Goal: Transaction & Acquisition: Register for event/course

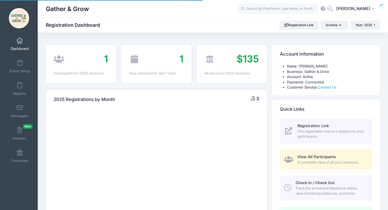
select select
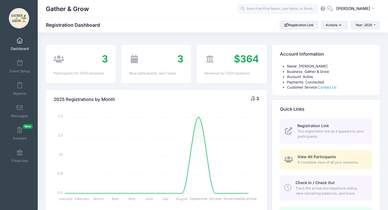
click at [323, 193] on span "Track the arrival and departure status, view remaining balances, and more." at bounding box center [331, 190] width 70 height 11
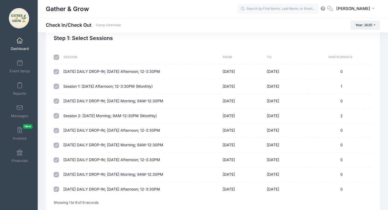
scroll to position [14, 0]
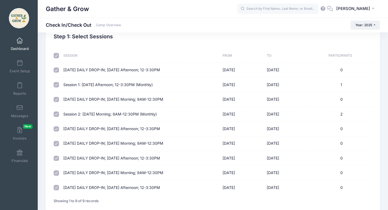
click at [57, 55] on input "checkbox" at bounding box center [56, 55] width 5 height 5
checkbox input "false"
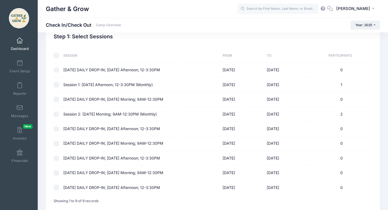
checkbox input "false"
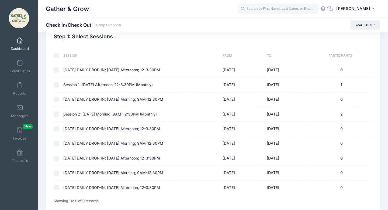
checkbox input "false"
click at [57, 84] on input "checkbox" at bounding box center [56, 84] width 5 height 5
checkbox input "true"
click at [22, 66] on link "Event Setup" at bounding box center [20, 66] width 26 height 19
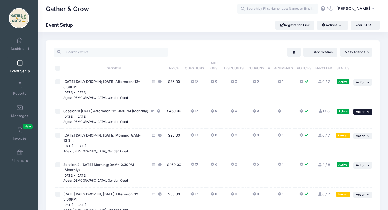
click at [368, 112] on icon "button" at bounding box center [368, 111] width 3 height 3
click at [347, 135] on link "Edit Session" at bounding box center [345, 134] width 49 height 10
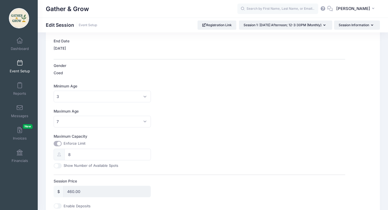
scroll to position [137, 0]
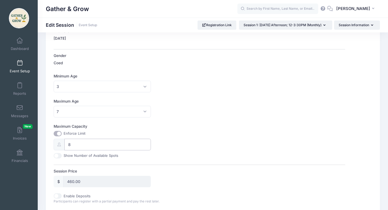
click at [84, 144] on input "8" at bounding box center [107, 145] width 86 height 12
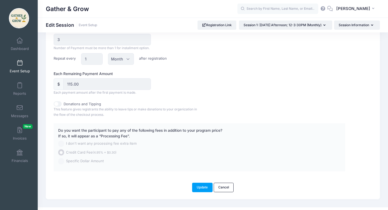
scroll to position [401, 0]
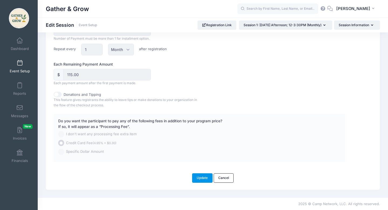
type input "9"
click at [202, 178] on button "Update" at bounding box center [202, 177] width 20 height 9
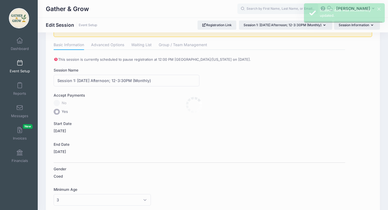
scroll to position [0, 0]
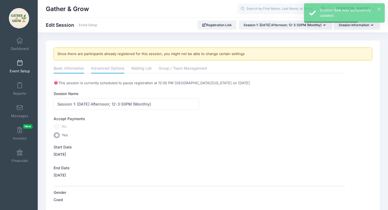
click at [112, 68] on link "Advanced Options" at bounding box center [107, 69] width 33 height 10
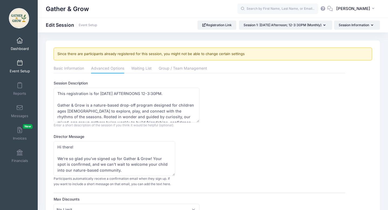
click at [27, 46] on link "Dashboard" at bounding box center [20, 44] width 26 height 19
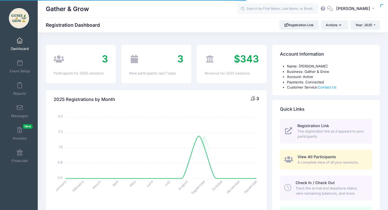
select select
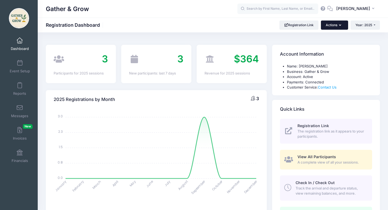
click at [342, 29] on button "Actions" at bounding box center [334, 24] width 27 height 9
click at [335, 37] on link "Check In/Check Out" at bounding box center [320, 38] width 49 height 10
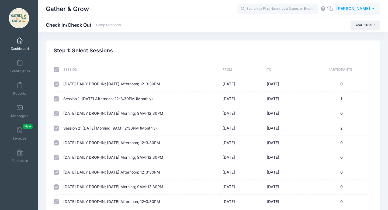
click at [372, 12] on button "ES Elizabeth Shayler" at bounding box center [356, 9] width 47 height 12
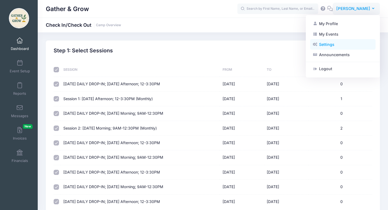
click at [332, 44] on link "Settings" at bounding box center [342, 44] width 65 height 10
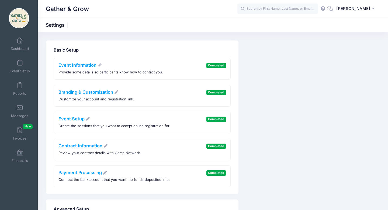
click at [324, 10] on icon at bounding box center [323, 9] width 6 height 4
click at [20, 42] on span at bounding box center [20, 41] width 0 height 6
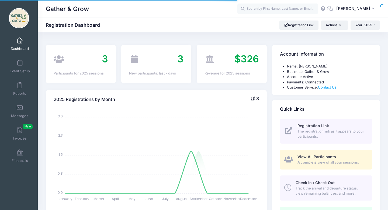
select select
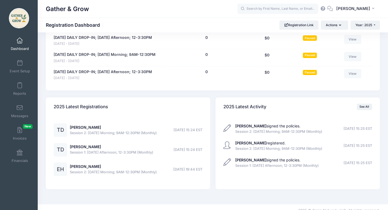
scroll to position [384, 0]
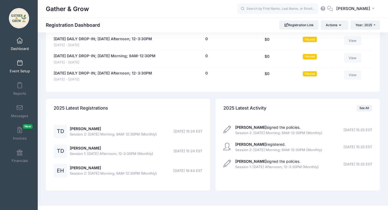
click at [20, 66] on span at bounding box center [20, 63] width 0 height 6
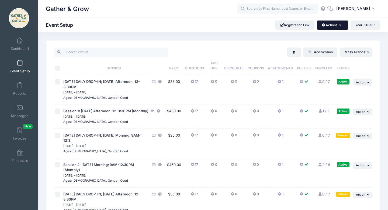
click at [340, 25] on icon "button" at bounding box center [341, 25] width 4 height 0
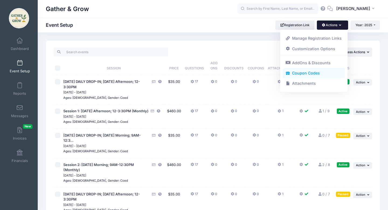
click at [322, 73] on link "Coupon Codes" at bounding box center [314, 73] width 62 height 10
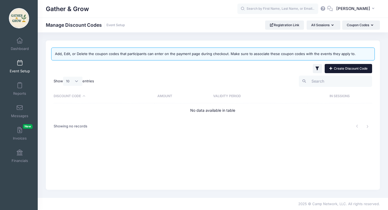
click at [365, 67] on link "Create Discount Code" at bounding box center [348, 68] width 47 height 9
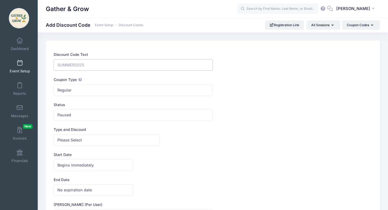
click at [150, 65] on input "Discount Code Text" at bounding box center [133, 65] width 159 height 12
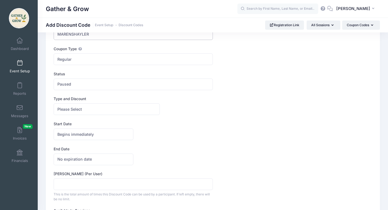
scroll to position [32, 0]
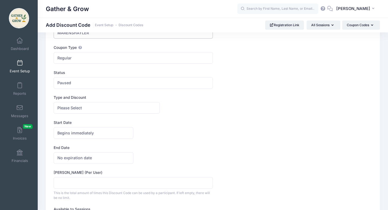
type input "MARENSHAYLER"
click at [135, 85] on span "Paused" at bounding box center [133, 83] width 159 height 12
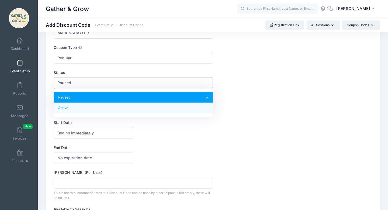
select select "1"
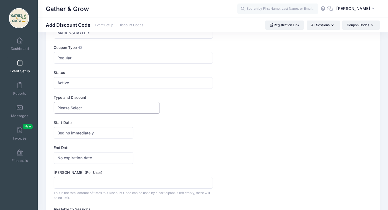
click at [126, 107] on span "Please Select" at bounding box center [107, 108] width 106 height 12
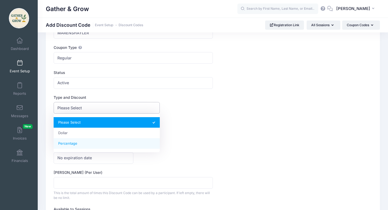
select select "2"
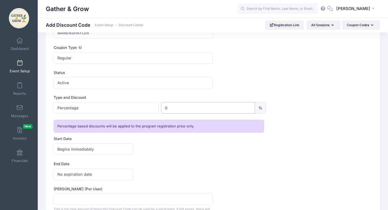
click at [185, 110] on input "0" at bounding box center [208, 108] width 94 height 12
type input "0"
type input "100"
click at [184, 142] on div "Start Date Begins immediately Begins on Begins immediately America/New York Ame…" at bounding box center [213, 145] width 319 height 19
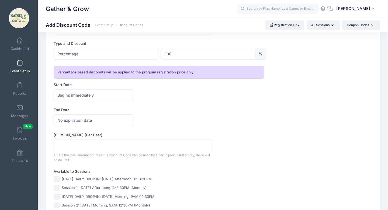
scroll to position [89, 0]
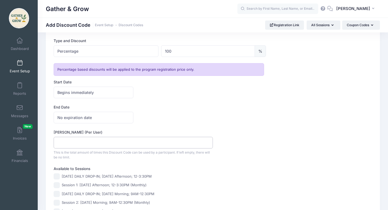
click at [195, 139] on input "Max Usage (Per User)" at bounding box center [133, 143] width 159 height 12
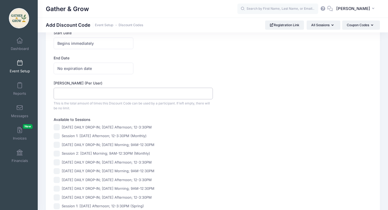
scroll to position [138, 0]
click at [56, 135] on input "Session 1: [DATE] Afternoon; 12-3:30PM (Monthly)" at bounding box center [57, 136] width 6 height 6
checkbox input "true"
click at [57, 154] on input "Session 2: [DATE] Morning; 9AM-12:30PM (Monthly)" at bounding box center [57, 153] width 6 height 6
checkbox input "true"
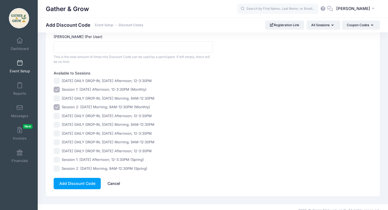
scroll to position [191, 0]
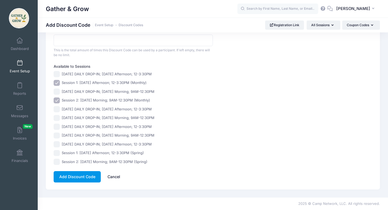
click at [86, 178] on button "Add Discount Code" at bounding box center [77, 177] width 47 height 12
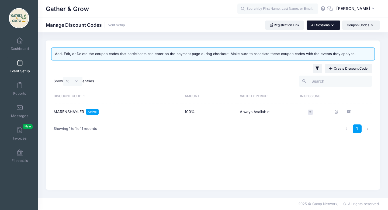
click at [319, 24] on button "All Sessions" at bounding box center [324, 24] width 34 height 9
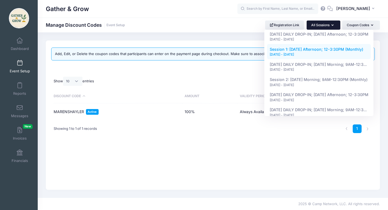
scroll to position [15, 0]
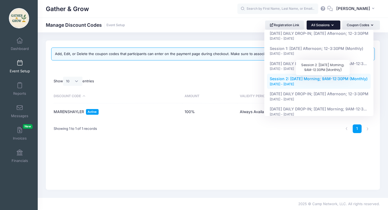
click at [316, 79] on span "Session 2: [DATE] Morning; 9AM-12:30PM (Monthly)" at bounding box center [319, 78] width 98 height 5
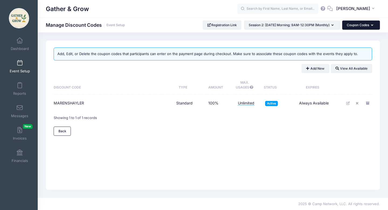
click at [369, 25] on button "Coupon Codes" at bounding box center [361, 24] width 38 height 9
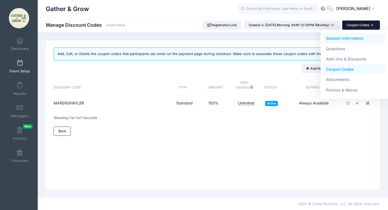
click at [358, 40] on link "Session Information" at bounding box center [354, 38] width 62 height 10
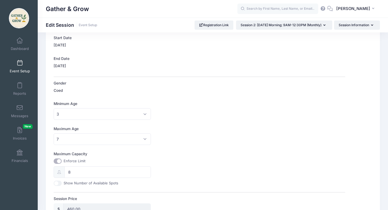
scroll to position [111, 0]
click at [91, 174] on input "8" at bounding box center [107, 171] width 86 height 12
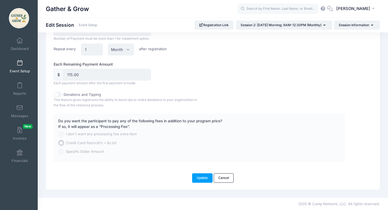
scroll to position [401, 0]
type input "9"
click at [200, 177] on button "Update" at bounding box center [202, 177] width 20 height 9
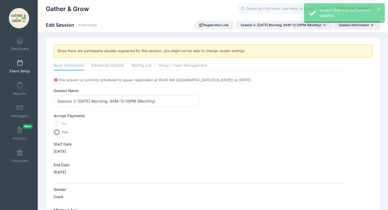
scroll to position [0, 0]
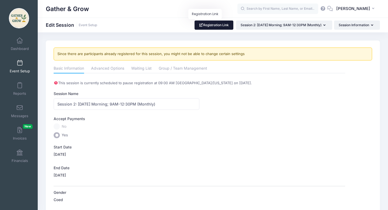
click at [213, 24] on link "Registration Link" at bounding box center [214, 24] width 39 height 9
click at [19, 46] on span "Dashboard" at bounding box center [20, 48] width 18 height 5
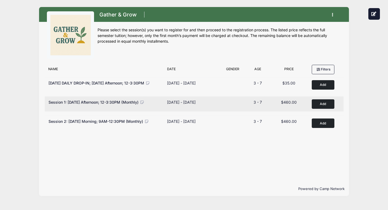
click at [319, 104] on button "Add to Cart" at bounding box center [323, 103] width 23 height 9
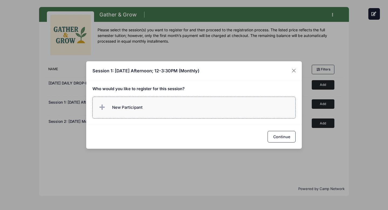
click at [224, 108] on label "New Participant" at bounding box center [194, 107] width 204 height 22
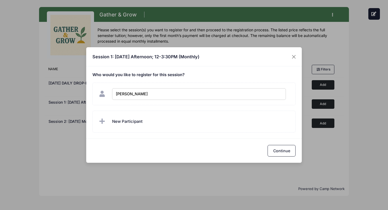
type input "Maren Shayler"
checkbox input "true"
click at [282, 151] on button "Continue" at bounding box center [282, 151] width 28 height 12
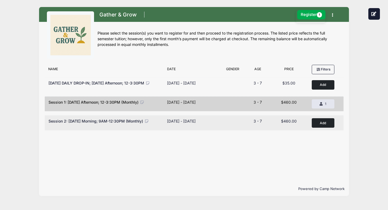
click at [326, 124] on button "Add to Cart" at bounding box center [323, 122] width 23 height 9
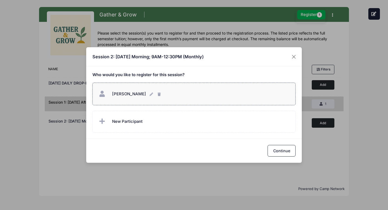
click at [119, 95] on span "Maren Shayler" at bounding box center [129, 93] width 34 height 5
checkbox input "true"
click at [296, 151] on button "Continue" at bounding box center [282, 151] width 28 height 12
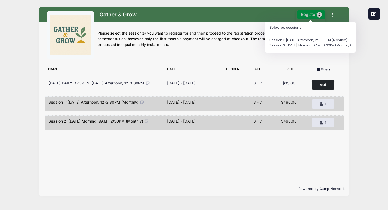
click at [310, 14] on button "Register 2" at bounding box center [311, 14] width 29 height 9
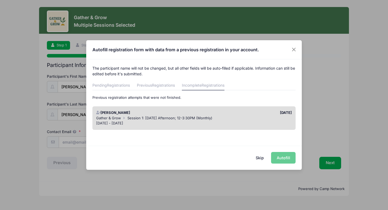
click at [278, 122] on div "Sep 8 - Dec 15, 2025" at bounding box center [194, 122] width 196 height 5
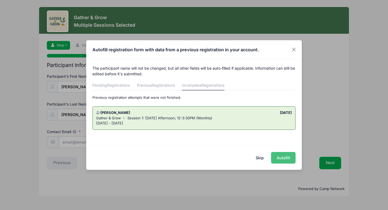
click at [284, 159] on button "Autofill" at bounding box center [283, 158] width 25 height 12
type input "[EMAIL_ADDRESS][PERSON_NAME][DOMAIN_NAME]"
type input "01/14/2022"
type input "2301 McGill St"
type input "Kannapolis"
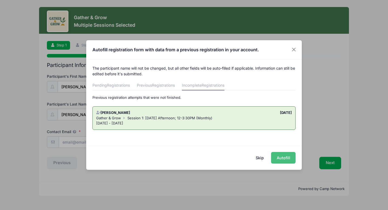
select select "NC"
type input "28081"
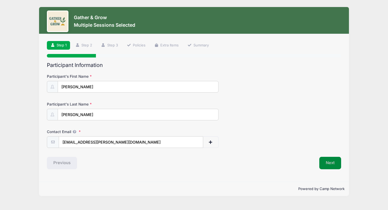
click at [329, 163] on button "Next" at bounding box center [330, 163] width 22 height 12
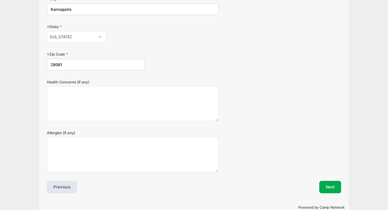
scroll to position [144, 0]
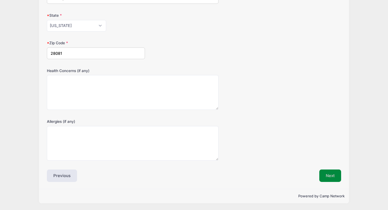
click at [329, 175] on button "Next" at bounding box center [330, 175] width 22 height 12
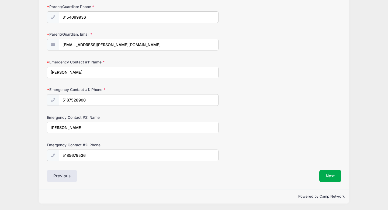
scroll to position [98, 0]
click at [328, 176] on button "Next" at bounding box center [330, 175] width 22 height 12
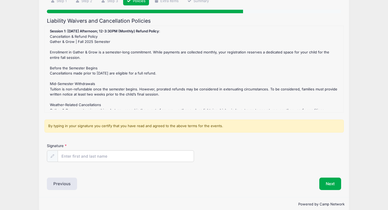
scroll to position [52, 0]
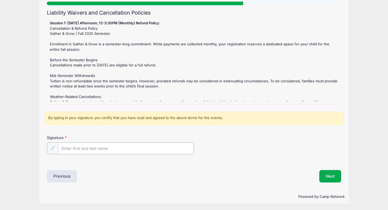
click at [171, 153] on input "Signature" at bounding box center [126, 148] width 136 height 12
type input "[PERSON_NAME]"
click at [333, 177] on button "Next" at bounding box center [330, 175] width 22 height 12
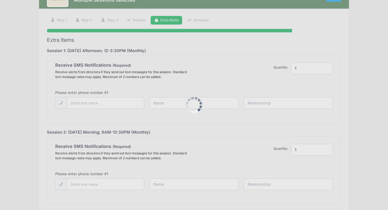
scroll to position [0, 0]
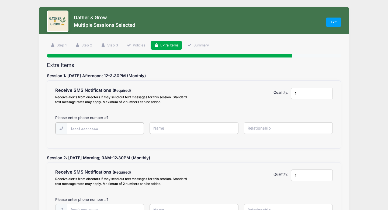
click at [122, 130] on input "text" at bounding box center [105, 128] width 77 height 12
type input "(315) 409-9936"
click at [189, 128] on input "text" at bounding box center [194, 128] width 89 height 12
type input "Allen Shayler"
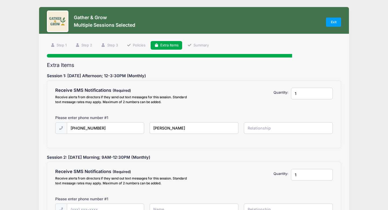
click at [269, 129] on input "text" at bounding box center [288, 128] width 89 height 12
type input "Father"
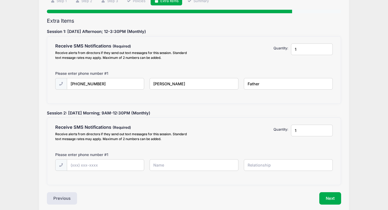
scroll to position [45, 0]
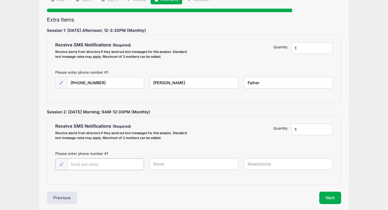
click at [103, 161] on input "text" at bounding box center [105, 164] width 77 height 12
click at [333, 201] on button "Next" at bounding box center [330, 197] width 22 height 12
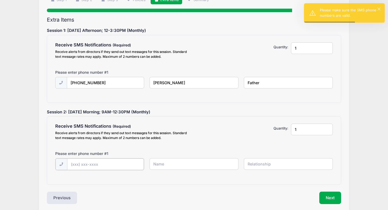
click at [126, 163] on input "text" at bounding box center [105, 164] width 77 height 12
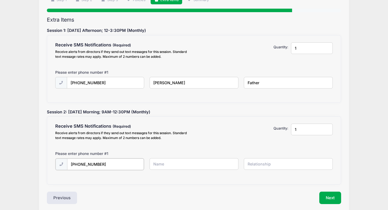
type input "(315) 409-9936"
click at [169, 163] on input "text" at bounding box center [194, 164] width 89 height 12
type input "Allen Shayler"
click at [276, 161] on input "text" at bounding box center [288, 164] width 89 height 12
type input "Father"
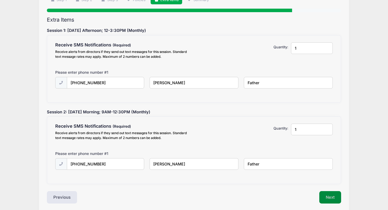
click at [331, 196] on button "Next" at bounding box center [330, 197] width 22 height 12
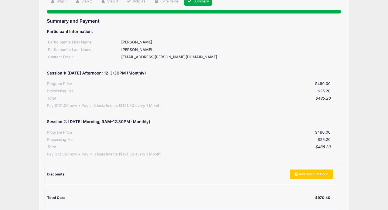
scroll to position [49, 0]
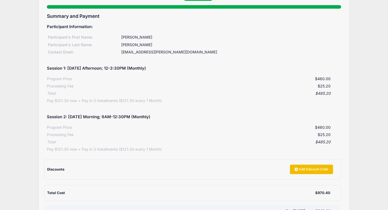
click at [303, 170] on link "Add Discount Code" at bounding box center [311, 168] width 43 height 9
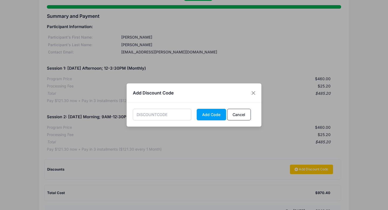
click at [162, 116] on input "text" at bounding box center [162, 115] width 59 height 12
type input "M"
type input "MARENSHAYLER"
click at [218, 116] on button "Add Code" at bounding box center [211, 115] width 29 height 12
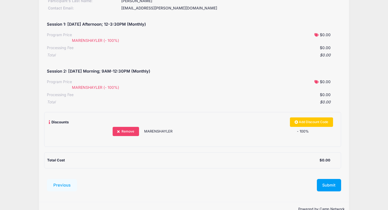
scroll to position [106, 0]
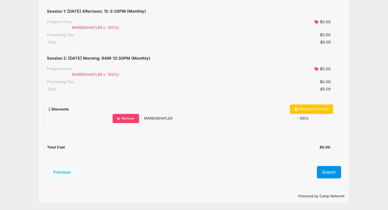
click at [333, 171] on button "Submit" at bounding box center [329, 172] width 24 height 12
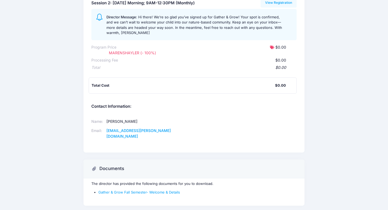
scroll to position [168, 0]
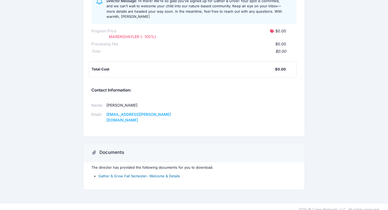
click at [136, 174] on link "Gather & Grow Fall Semester- Welcome & Details" at bounding box center [139, 176] width 82 height 4
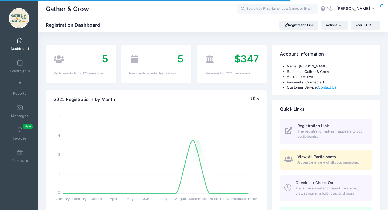
select select
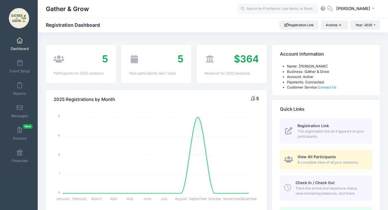
click at [329, 185] on div "Check In / Check Out Track the arrival and departure status, view remaining bal…" at bounding box center [331, 188] width 70 height 16
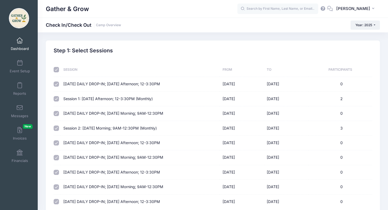
click at [56, 66] on th at bounding box center [57, 70] width 7 height 14
click at [56, 69] on input "checkbox" at bounding box center [56, 69] width 5 height 5
checkbox input "false"
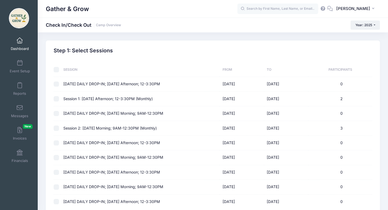
checkbox input "false"
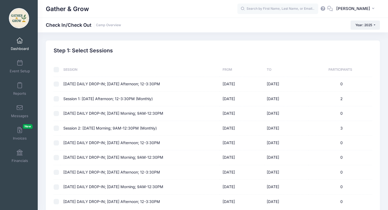
checkbox input "false"
click at [56, 98] on input "checkbox" at bounding box center [56, 98] width 5 height 5
checkbox input "true"
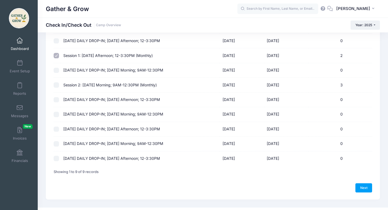
scroll to position [53, 0]
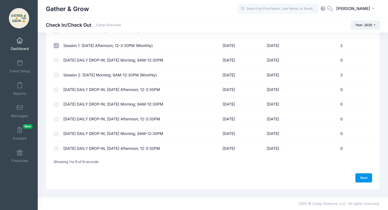
click at [365, 177] on link "Next" at bounding box center [364, 177] width 17 height 9
select select "10"
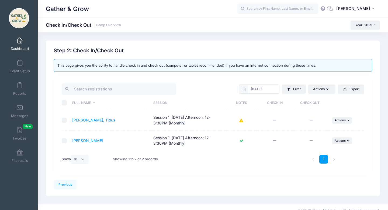
click at [241, 120] on icon at bounding box center [241, 120] width 4 height 0
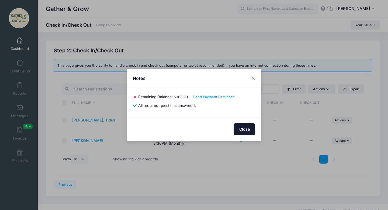
click at [243, 129] on button "Close" at bounding box center [245, 129] width 22 height 12
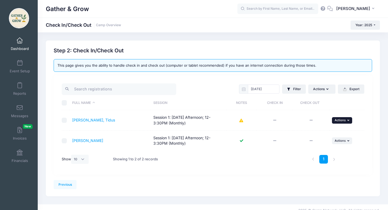
click at [345, 120] on span "Actions" at bounding box center [340, 120] width 11 height 4
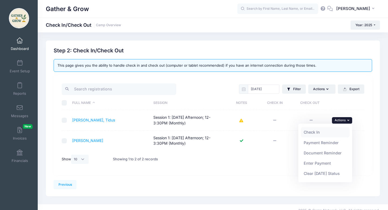
click at [343, 132] on link "Check In" at bounding box center [325, 132] width 49 height 10
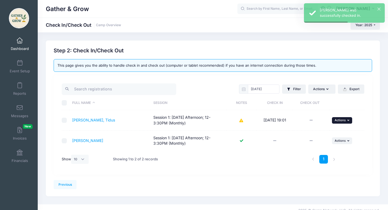
click at [346, 121] on button "... Actions" at bounding box center [342, 120] width 20 height 6
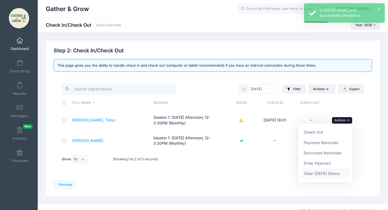
click at [335, 174] on link "Clear [DATE] Status" at bounding box center [325, 173] width 49 height 10
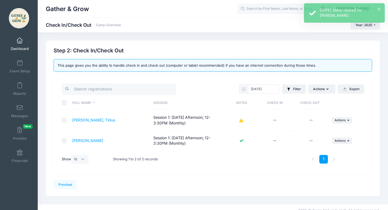
click at [65, 120] on input "checkbox" at bounding box center [64, 120] width 5 height 5
checkbox input "true"
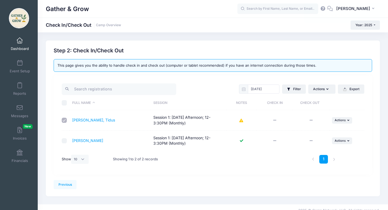
click at [63, 140] on input "checkbox" at bounding box center [64, 140] width 5 height 5
checkbox input "true"
click at [352, 119] on button "... Actions" at bounding box center [342, 120] width 20 height 6
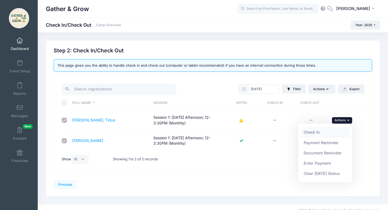
click at [336, 130] on link "Check In" at bounding box center [325, 132] width 49 height 10
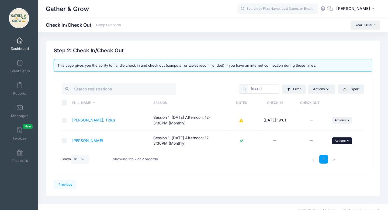
click at [346, 142] on button "... Actions" at bounding box center [342, 140] width 20 height 6
click at [333, 174] on link "Clear [DATE] Status" at bounding box center [325, 173] width 49 height 10
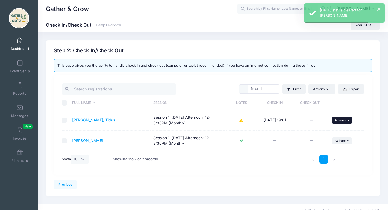
click at [348, 119] on icon "button" at bounding box center [348, 120] width 3 height 3
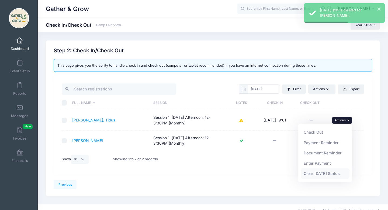
click at [339, 172] on link "Clear [DATE] Status" at bounding box center [325, 173] width 49 height 10
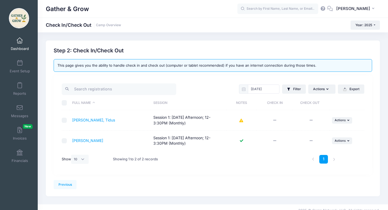
click at [65, 141] on input "checkbox" at bounding box center [64, 140] width 5 height 5
checkbox input "true"
click at [344, 140] on span "Actions" at bounding box center [340, 141] width 11 height 4
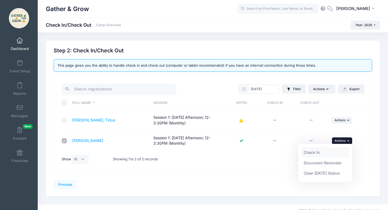
click at [340, 153] on link "Check In" at bounding box center [325, 152] width 49 height 10
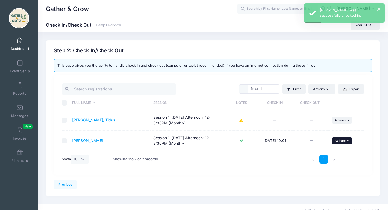
click at [345, 140] on span "Actions" at bounding box center [340, 141] width 11 height 4
click at [340, 172] on link "Clear [DATE] Status" at bounding box center [325, 173] width 49 height 10
